Goal: Check status: Check status

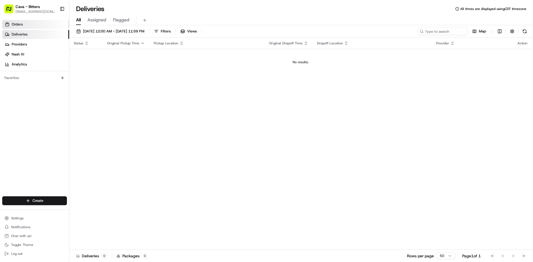
click at [16, 25] on span "Orders" at bounding box center [17, 24] width 11 height 5
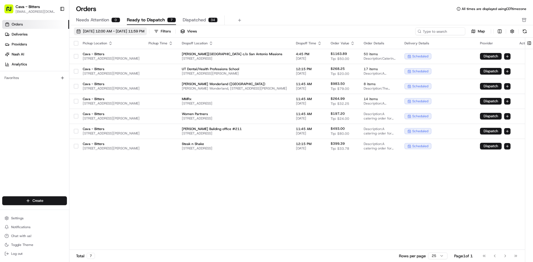
click at [144, 29] on span "[DATE] 12:00 AM - [DATE] 11:59 PM" at bounding box center [113, 31] width 61 height 5
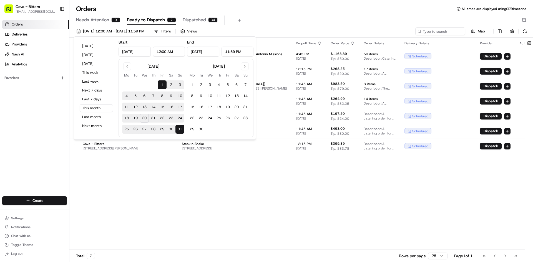
click at [151, 119] on button "21" at bounding box center [153, 118] width 9 height 9
type input "[DATE]"
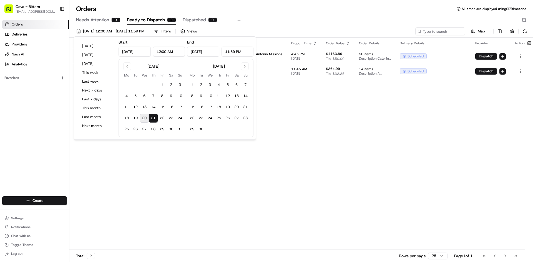
click at [334, 142] on div "Pickup Location Pickup Time Dropoff Location Dropoff Time Order Value Order Det…" at bounding box center [300, 144] width 462 height 212
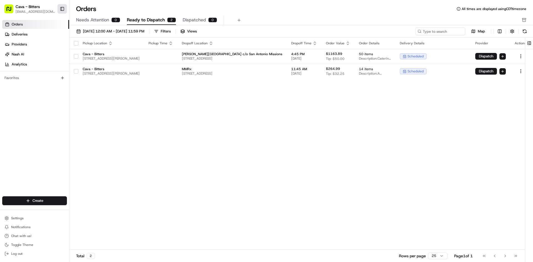
click at [61, 11] on button "Toggle Sidebar" at bounding box center [61, 8] width 9 height 9
